Goal: Information Seeking & Learning: Learn about a topic

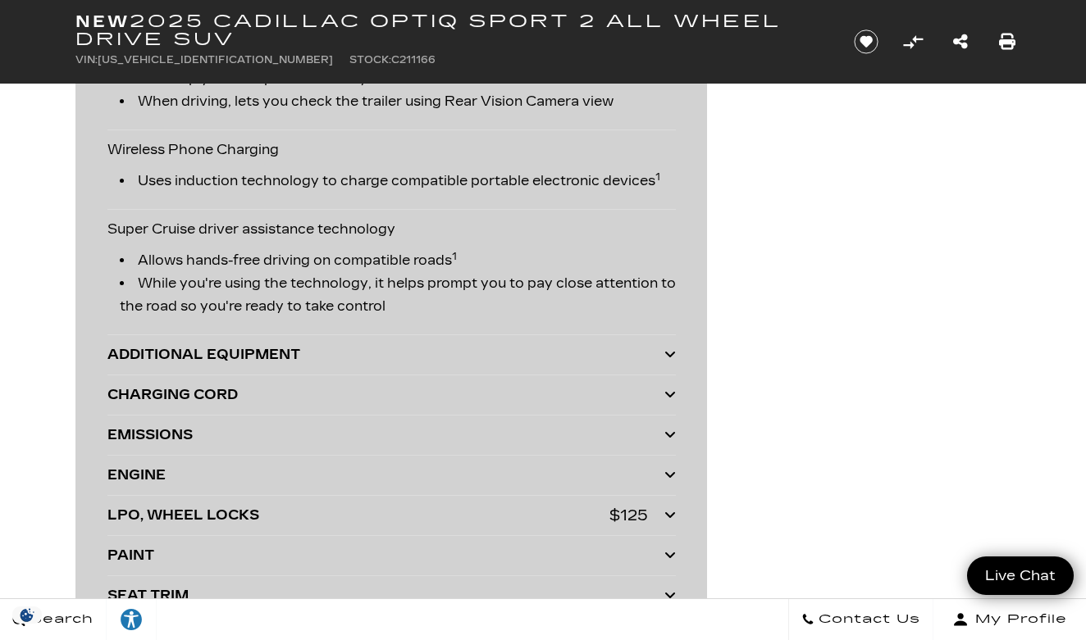
scroll to position [3681, 0]
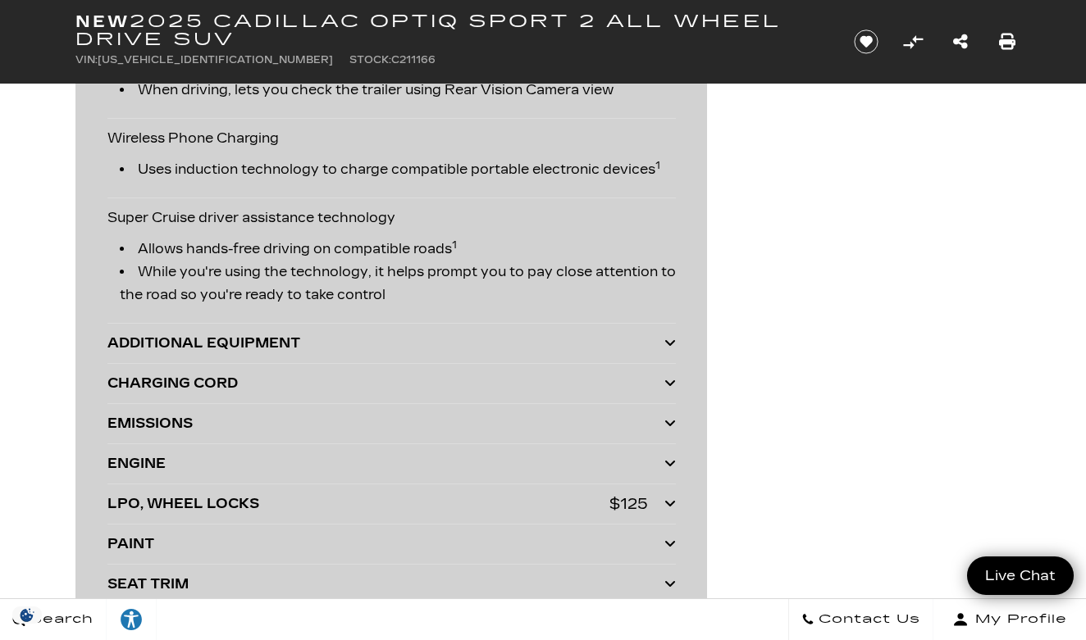
click at [444, 348] on div "ADDITIONAL EQUIPMENT" at bounding box center [385, 343] width 557 height 23
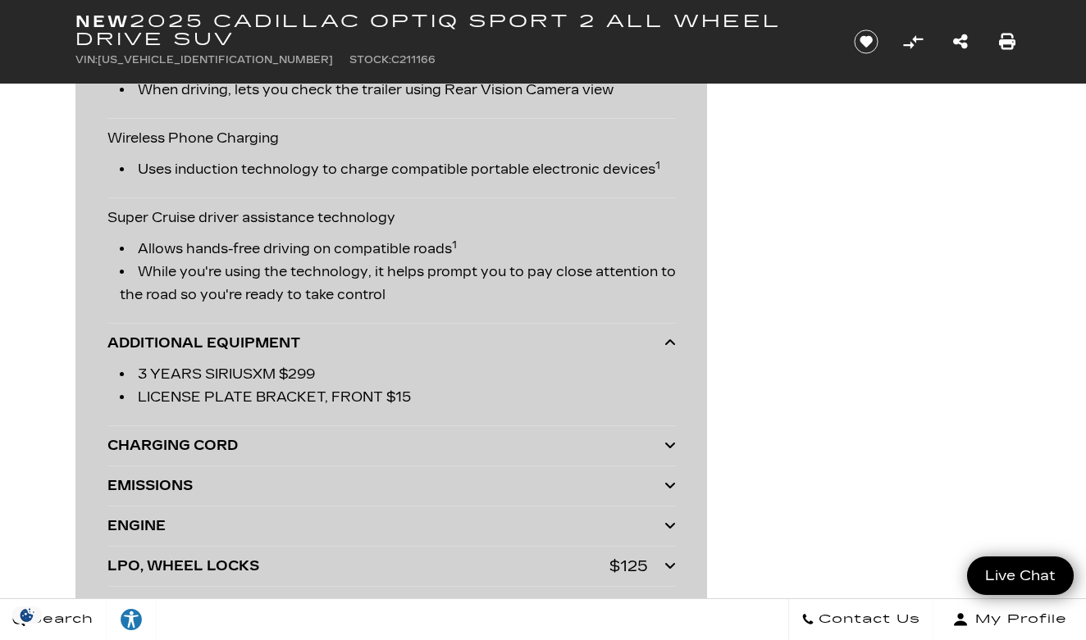
click at [442, 353] on div "ADDITIONAL EQUIPMENT" at bounding box center [385, 343] width 557 height 23
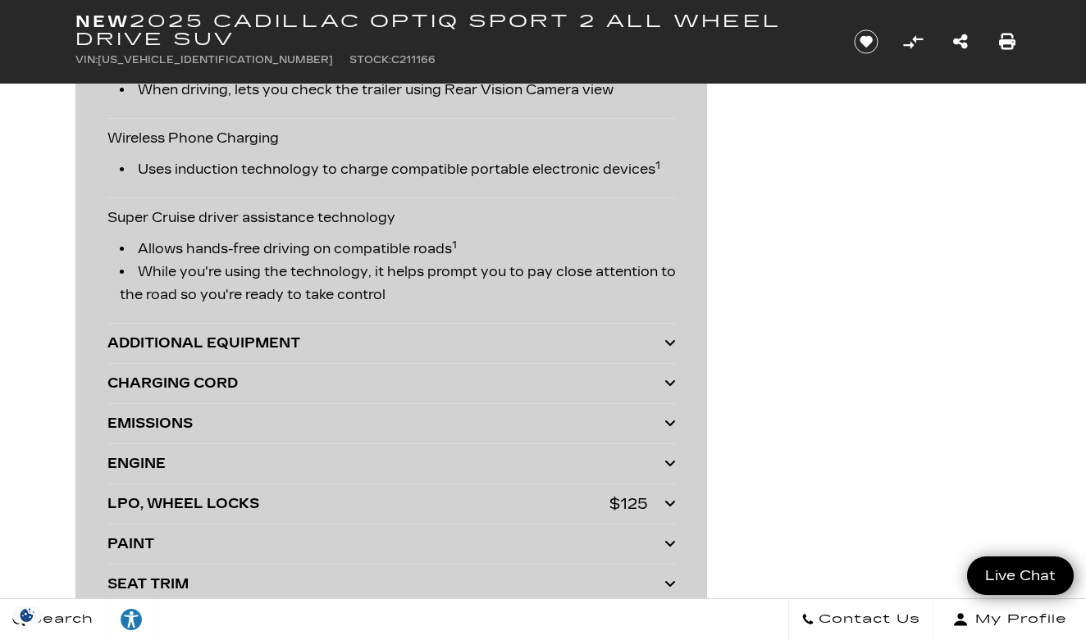
click at [440, 386] on div "CHARGING CORD" at bounding box center [385, 383] width 557 height 23
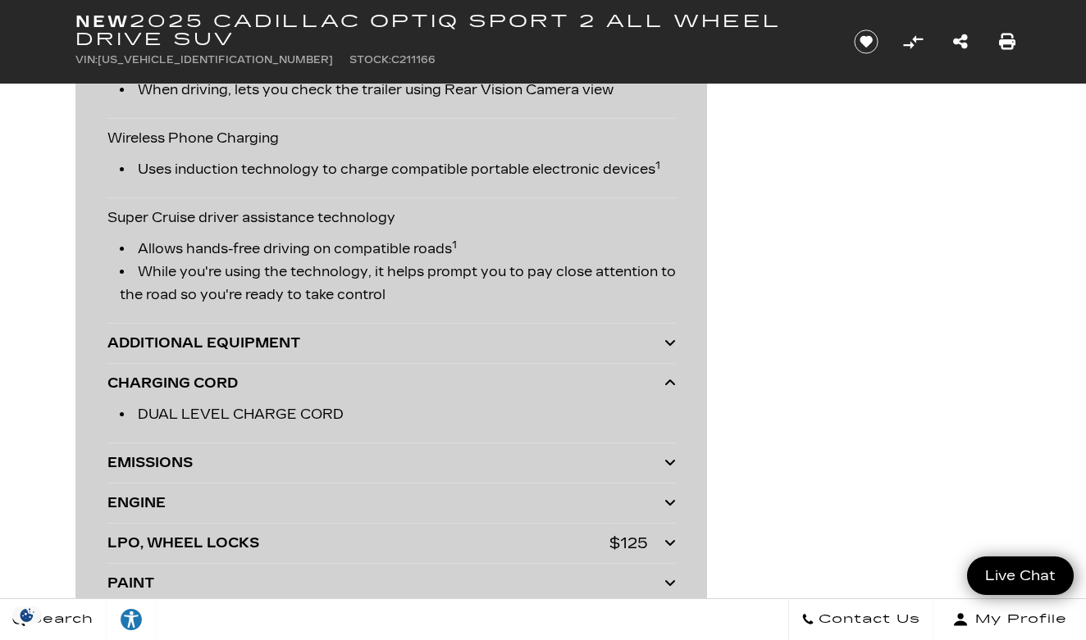
click at [440, 386] on div "CHARGING CORD" at bounding box center [385, 383] width 557 height 23
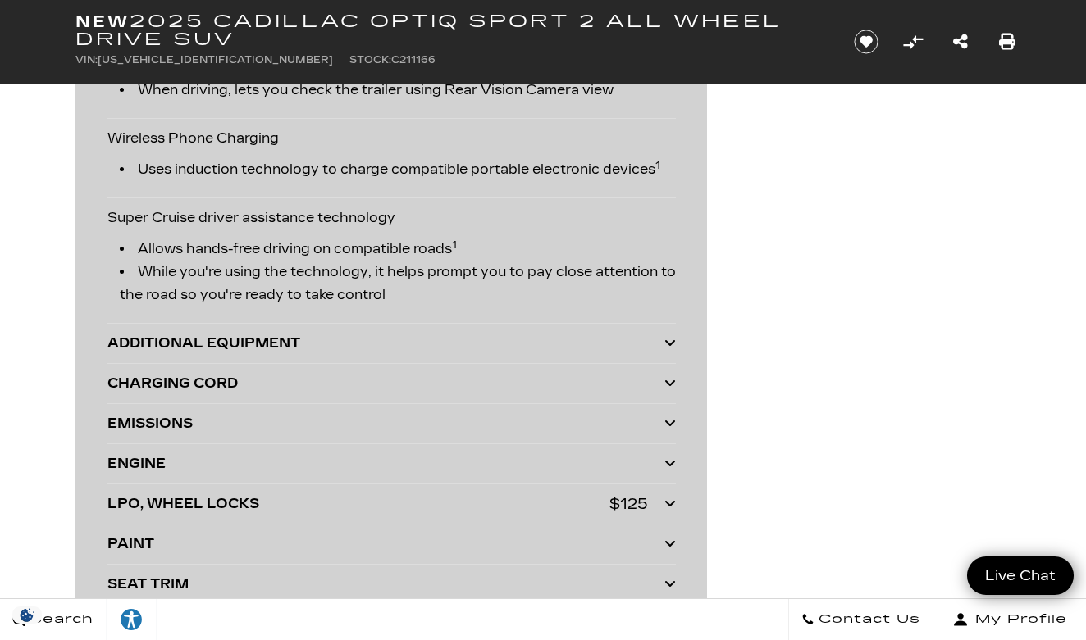
click at [434, 433] on div "EMISSIONS" at bounding box center [385, 423] width 557 height 23
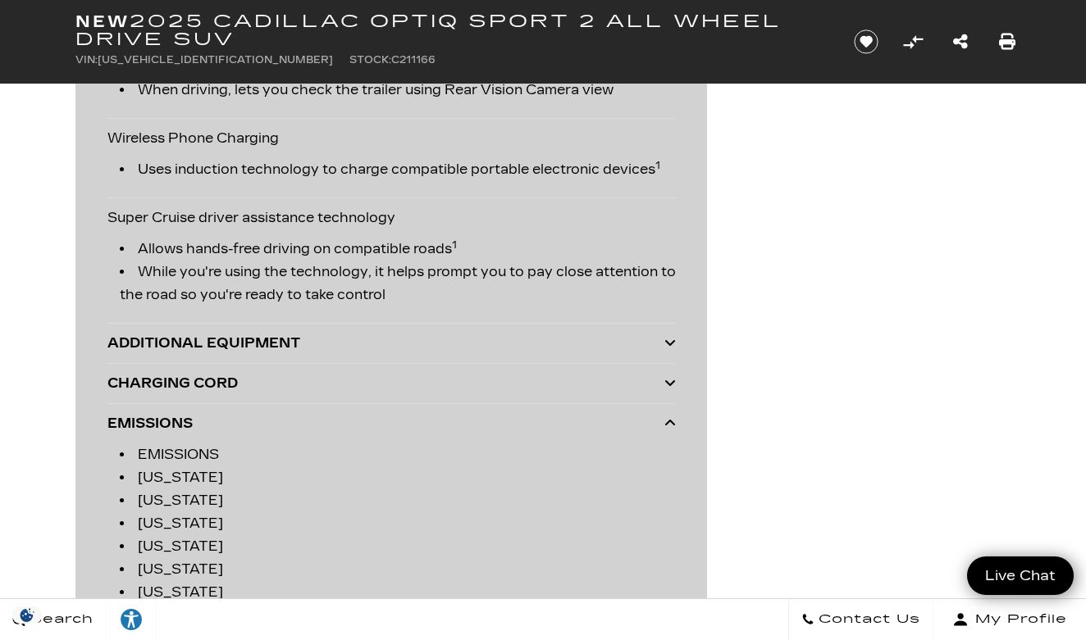
click at [434, 432] on div "EMISSIONS" at bounding box center [385, 423] width 557 height 23
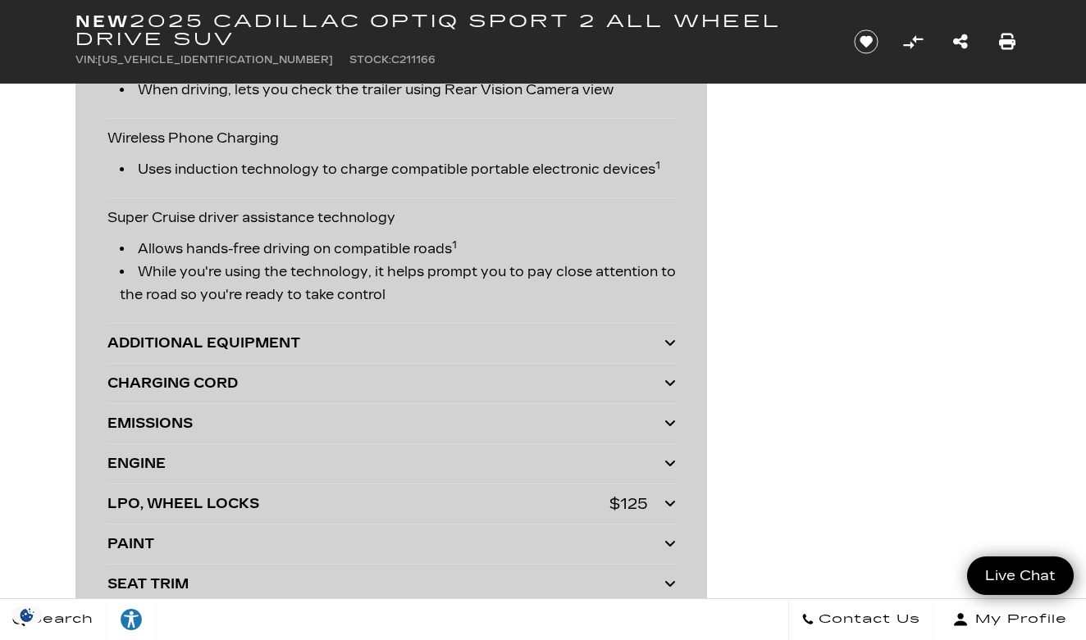
click at [431, 430] on div "EMISSIONS" at bounding box center [385, 423] width 557 height 23
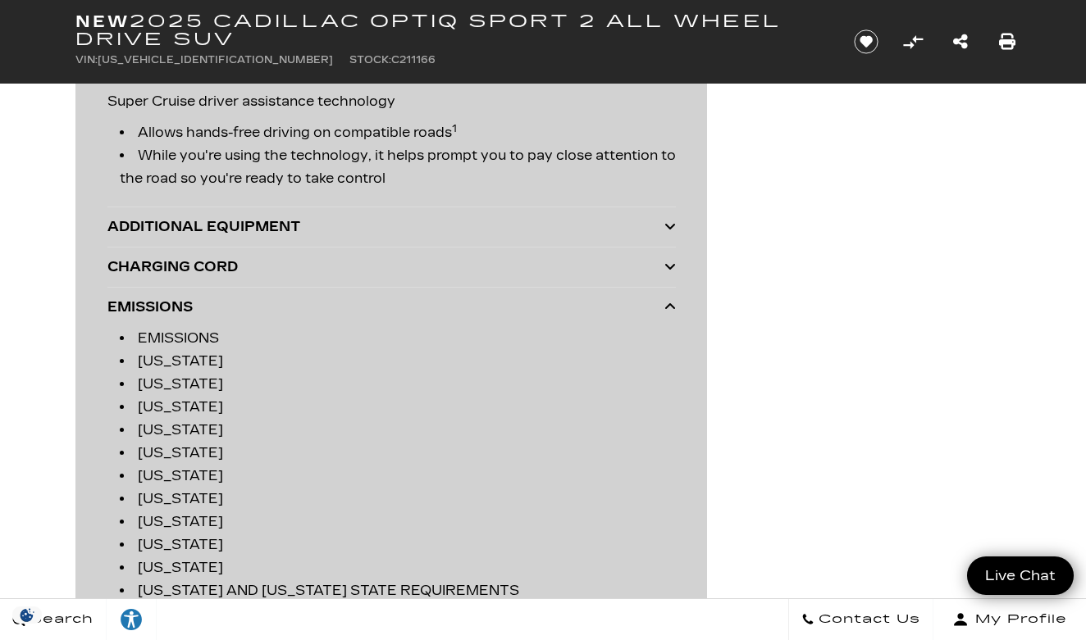
scroll to position [3798, 0]
click at [431, 312] on div "EMISSIONS" at bounding box center [385, 307] width 557 height 23
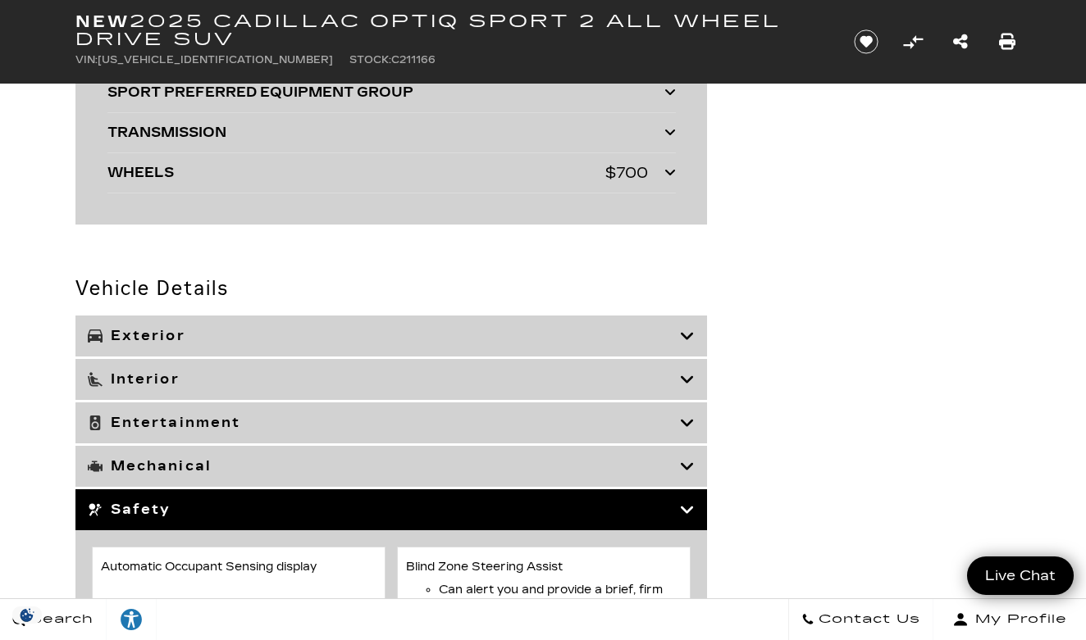
scroll to position [4254, 0]
click at [420, 349] on div "Exterior" at bounding box center [390, 336] width 631 height 41
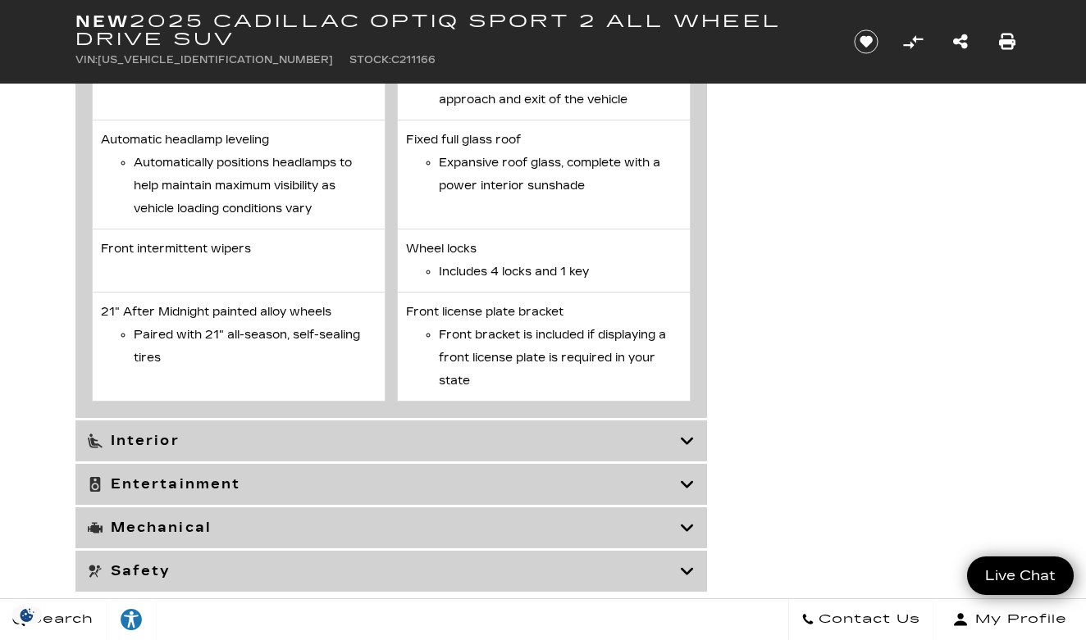
scroll to position [5986, 0]
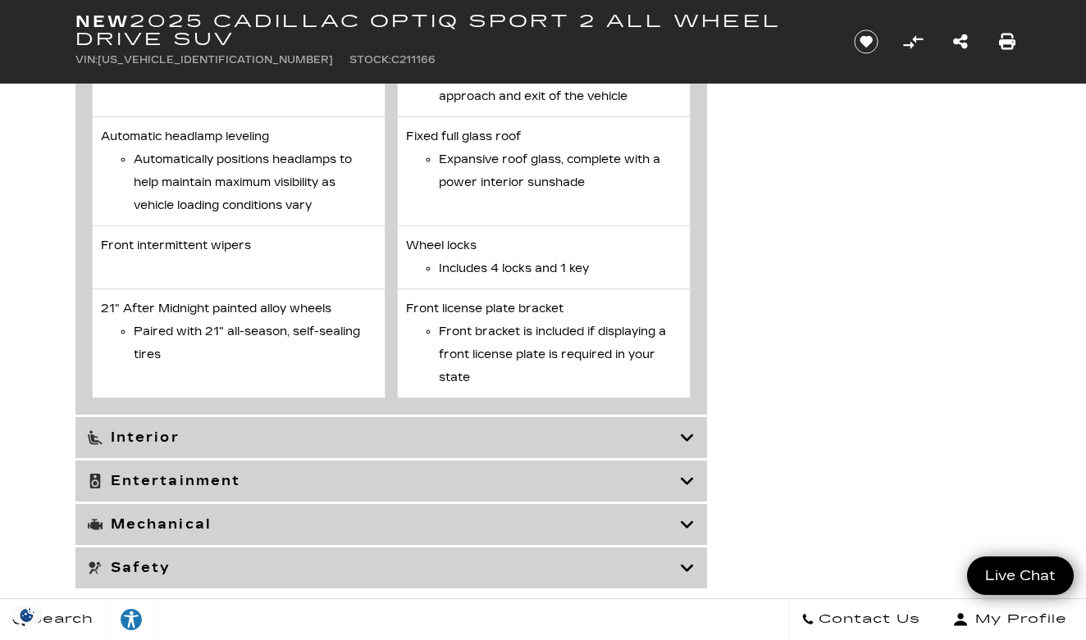
click at [593, 446] on h3 "Interior" at bounding box center [384, 438] width 592 height 16
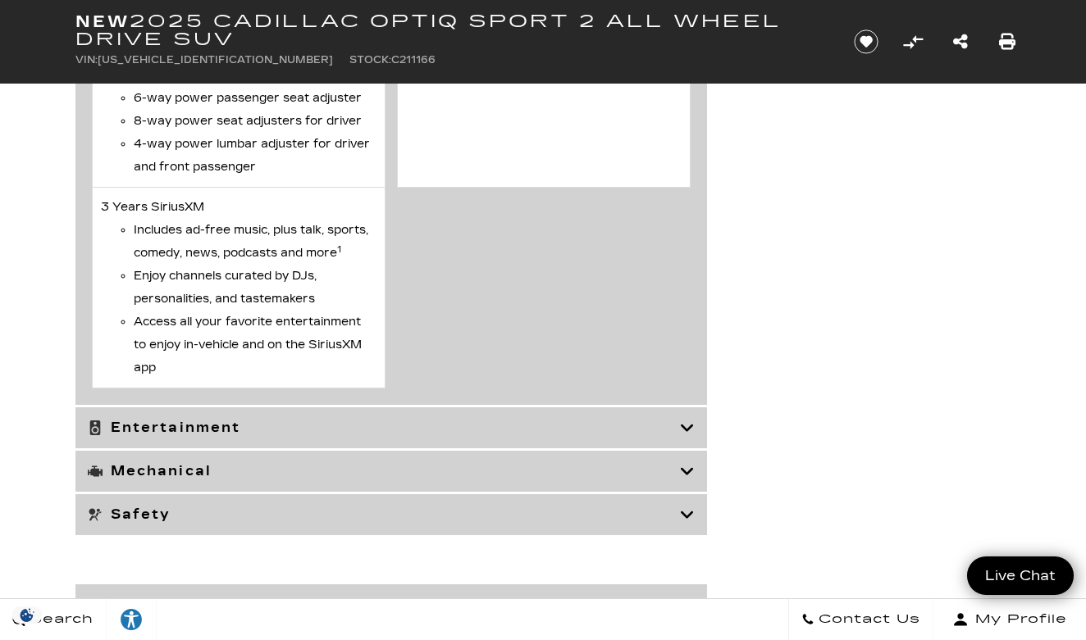
scroll to position [7091, 0]
click at [581, 476] on h3 "Mechanical" at bounding box center [384, 470] width 592 height 16
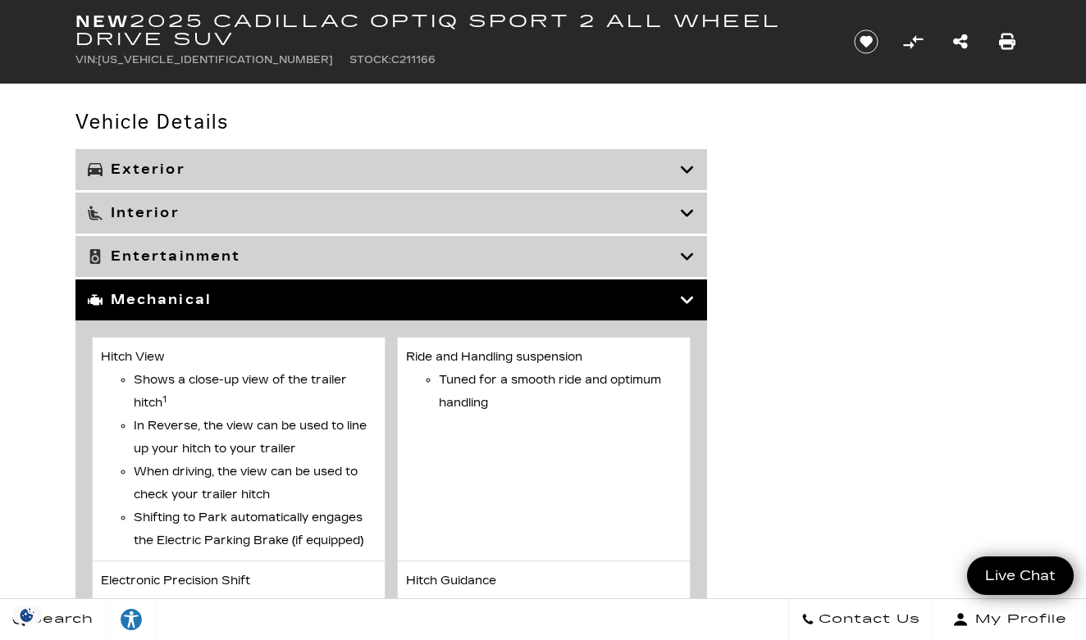
scroll to position [4405, 0]
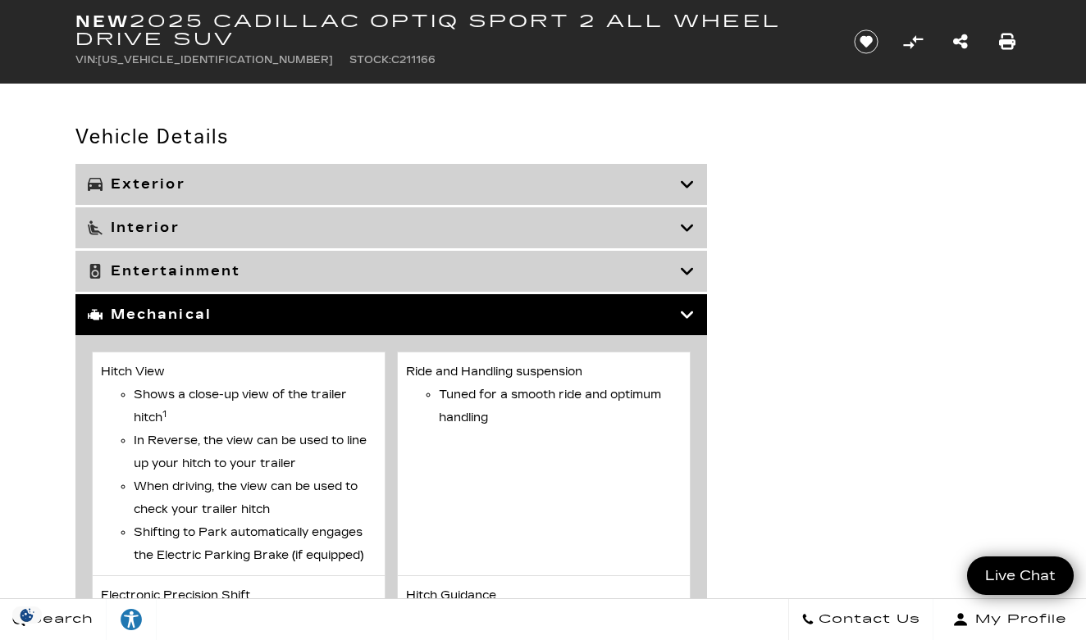
click at [584, 325] on div "Mechanical" at bounding box center [390, 314] width 631 height 41
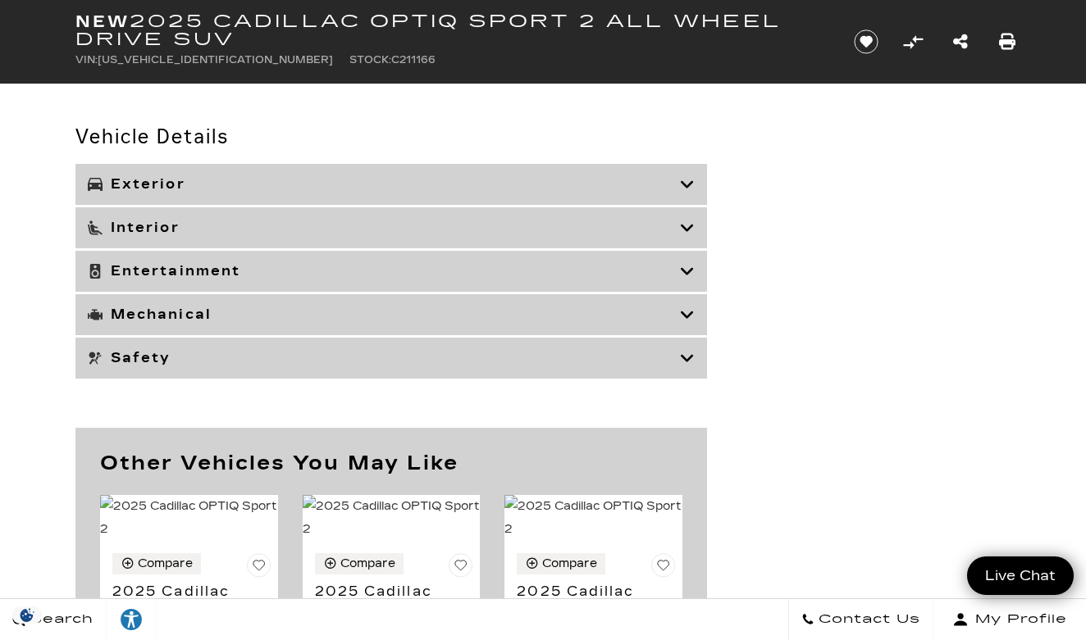
click at [549, 232] on h3 "Interior" at bounding box center [384, 228] width 592 height 16
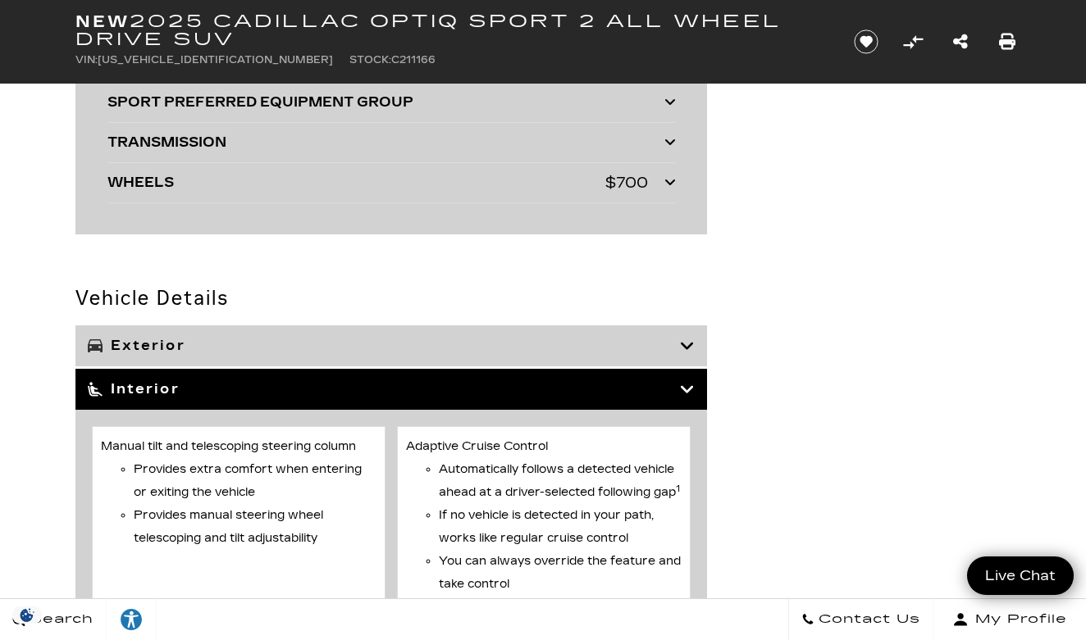
scroll to position [4222, 0]
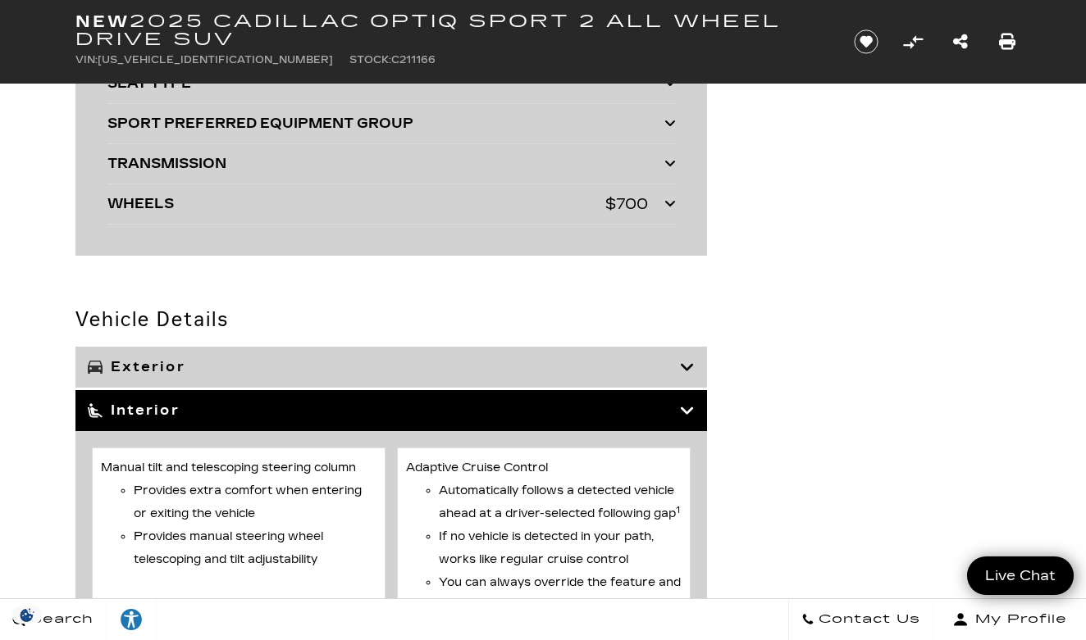
click at [542, 404] on h3 "Interior" at bounding box center [384, 411] width 592 height 16
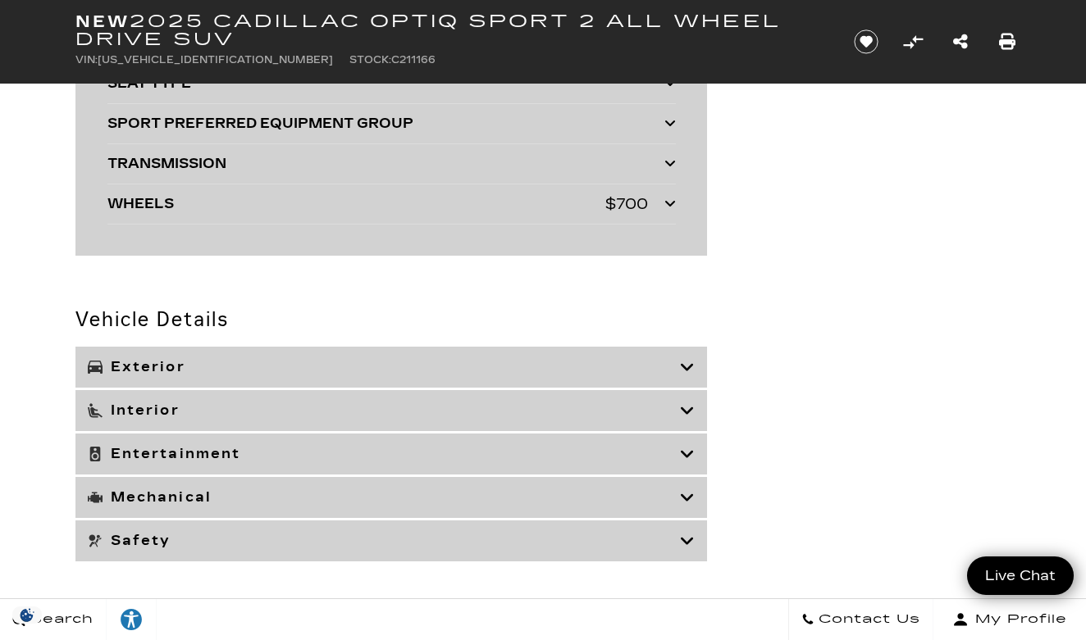
click at [540, 377] on div "Exterior" at bounding box center [390, 367] width 631 height 41
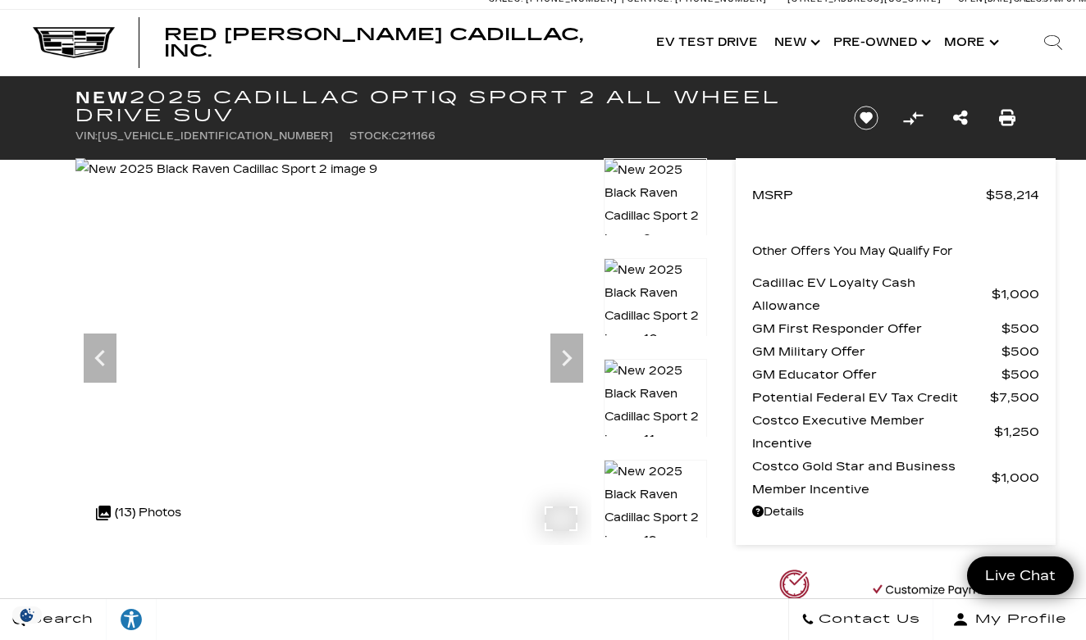
scroll to position [11, 0]
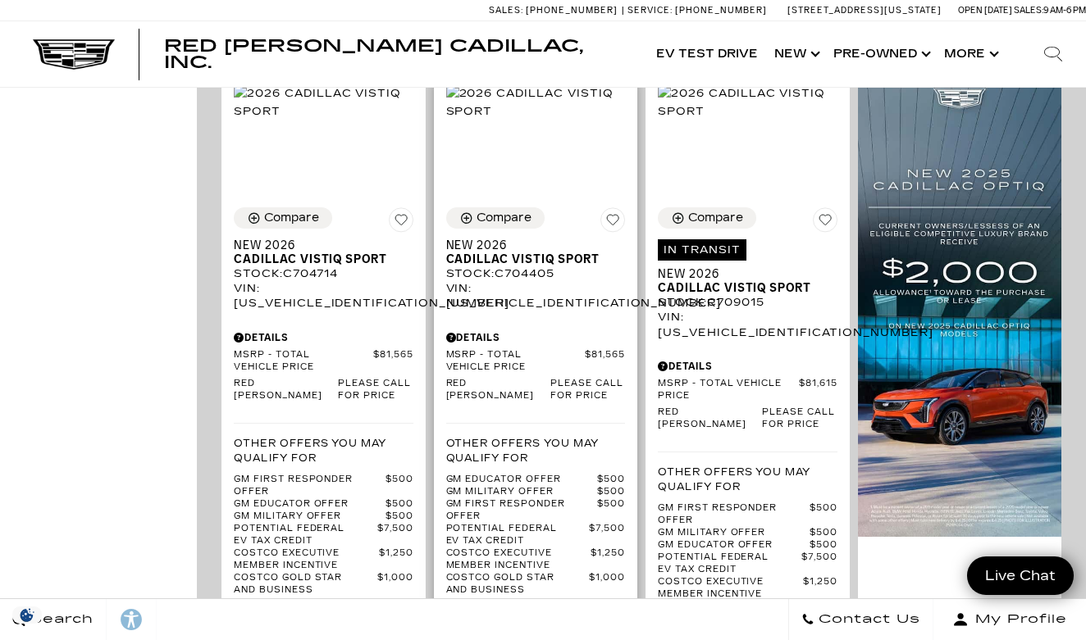
scroll to position [1226, 0]
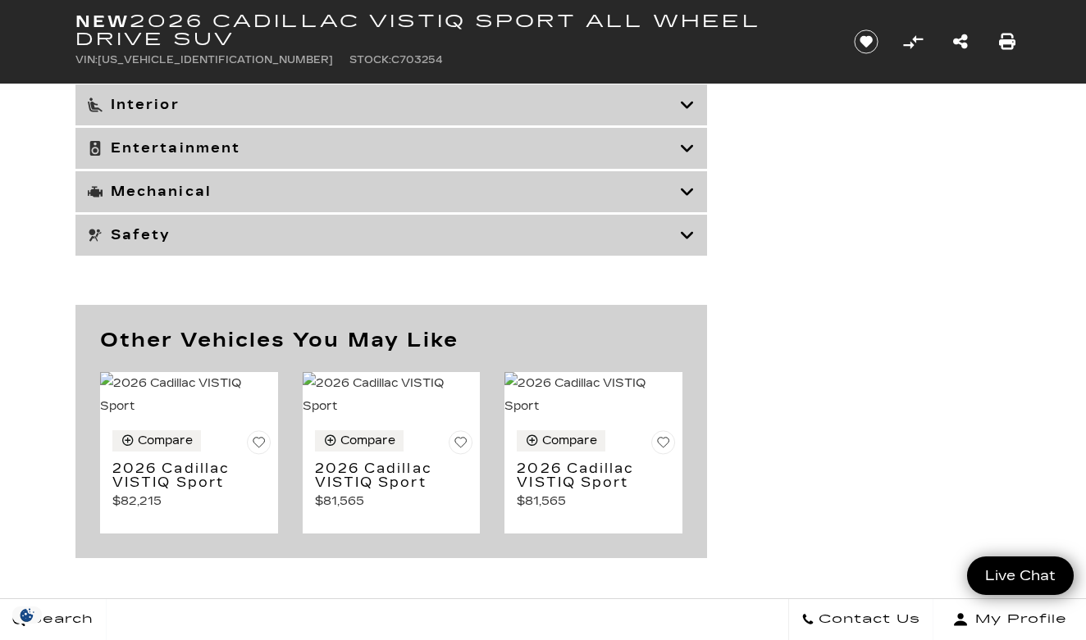
scroll to position [6350, 0]
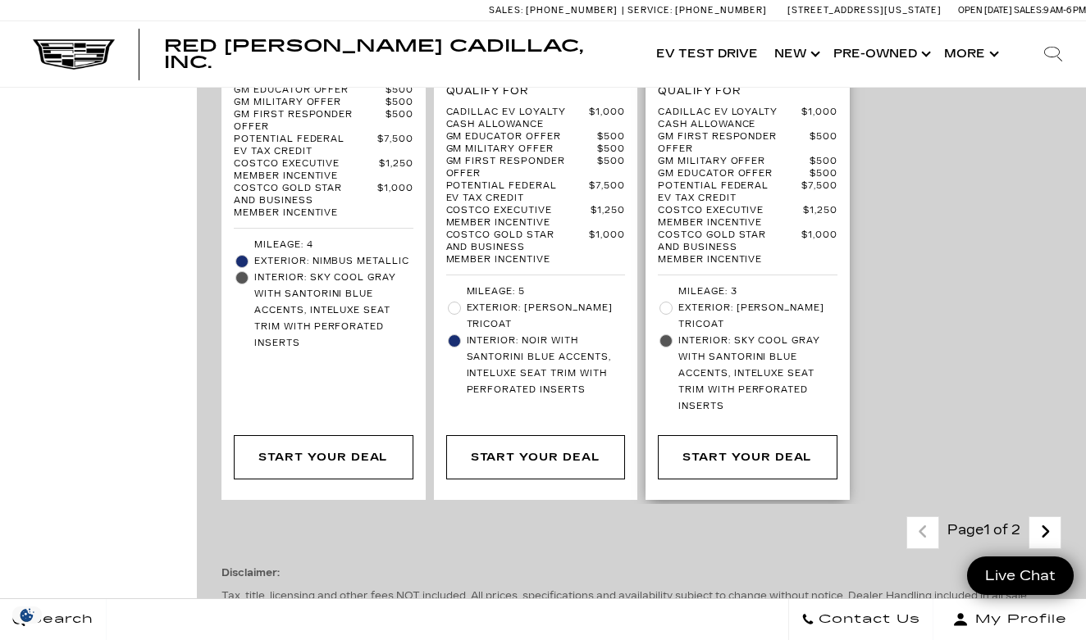
scroll to position [4762, 0]
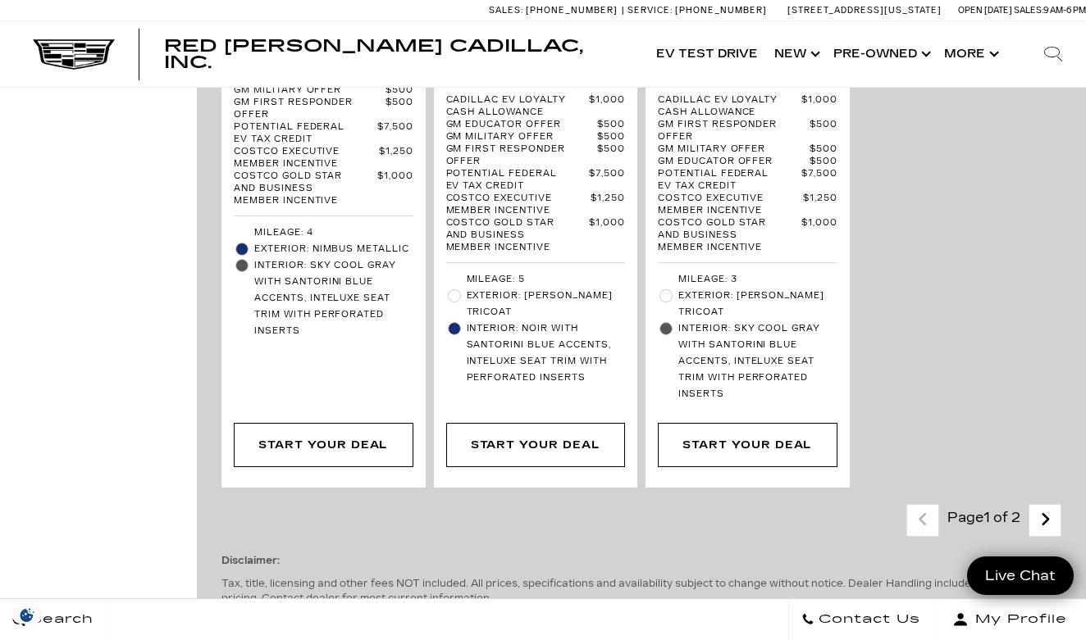
click at [1050, 507] on icon "next page" at bounding box center [1045, 520] width 11 height 26
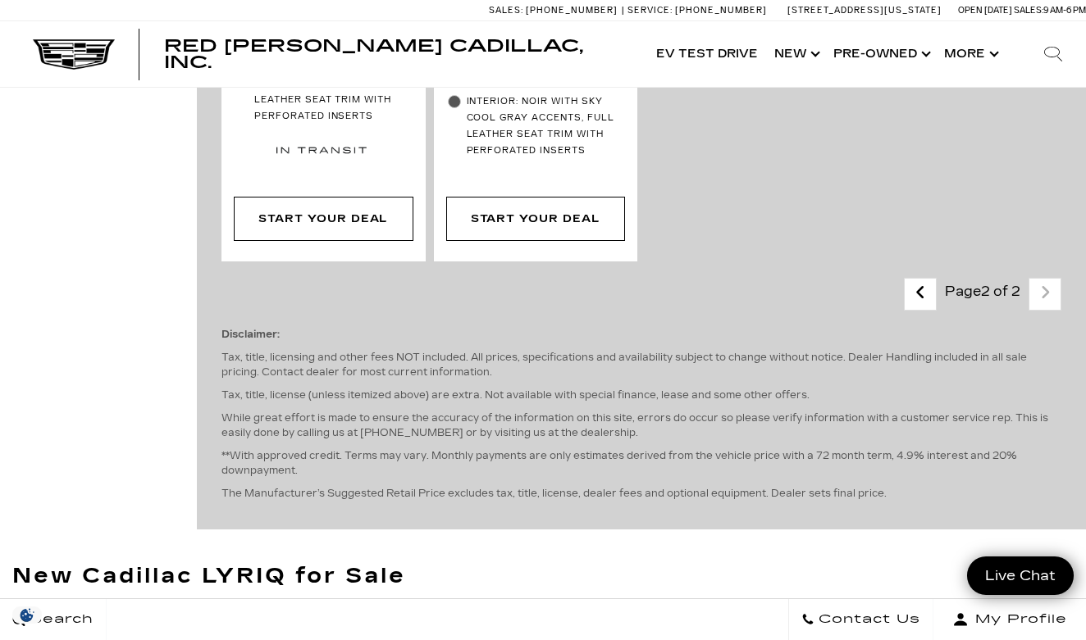
scroll to position [2375, 0]
click at [918, 280] on icon "previous page" at bounding box center [920, 293] width 11 height 26
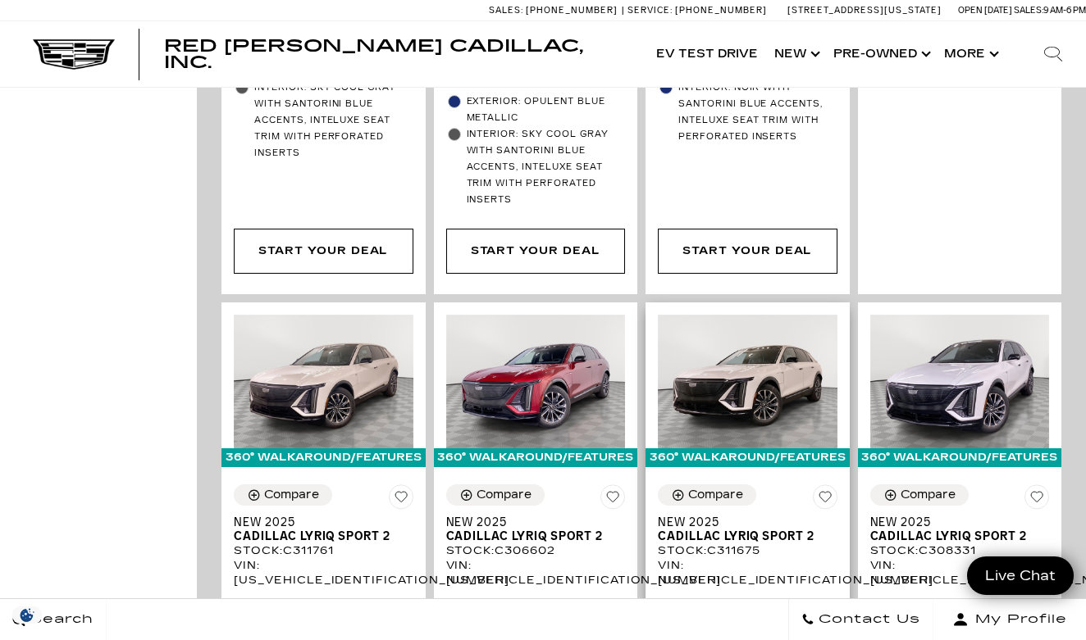
scroll to position [2543, 0]
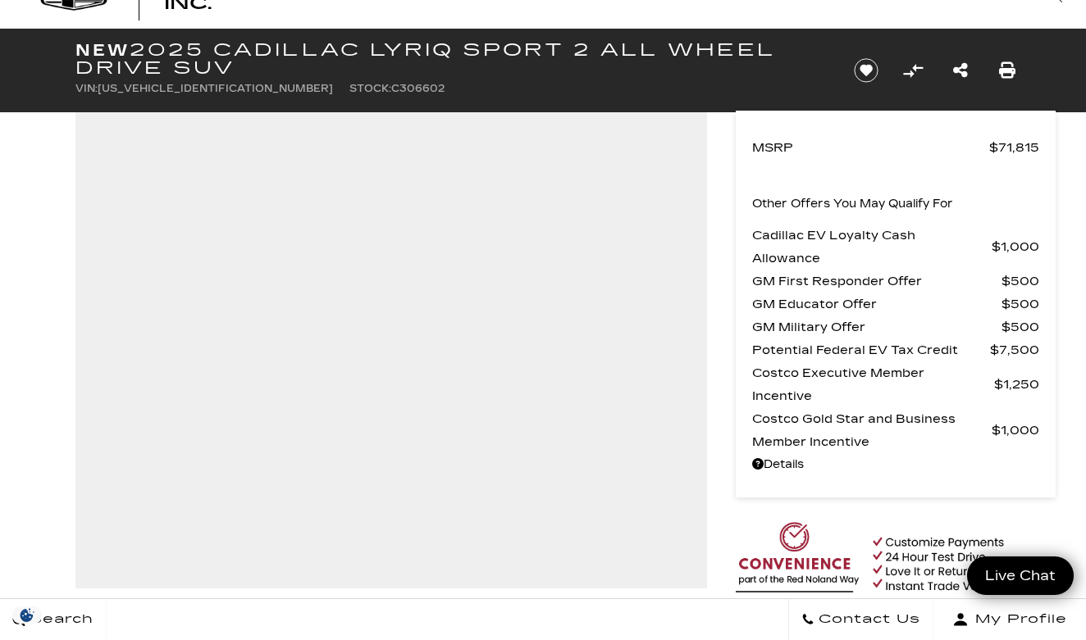
scroll to position [50, 0]
